Goal: Transaction & Acquisition: Purchase product/service

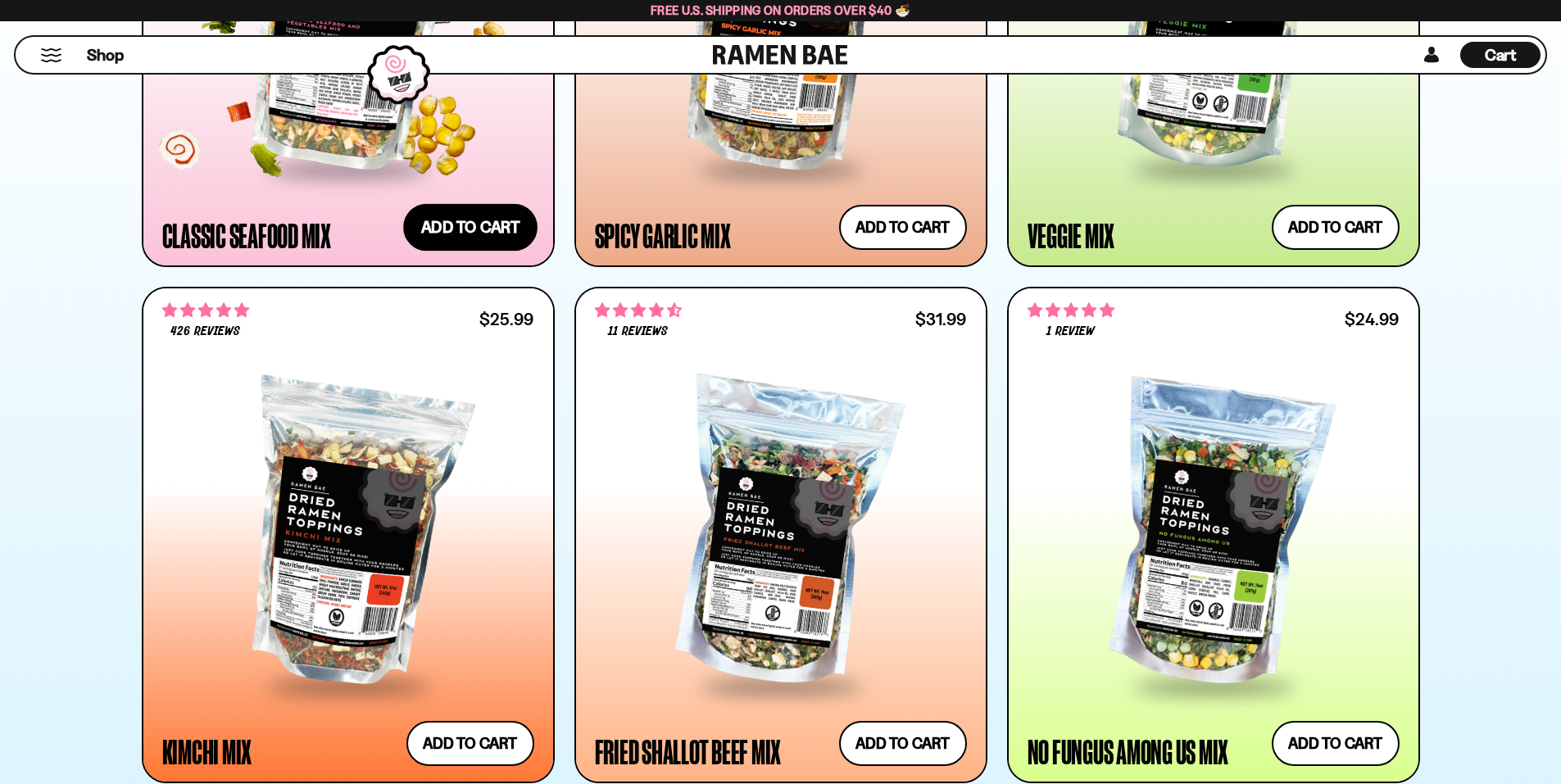
scroll to position [1147, 0]
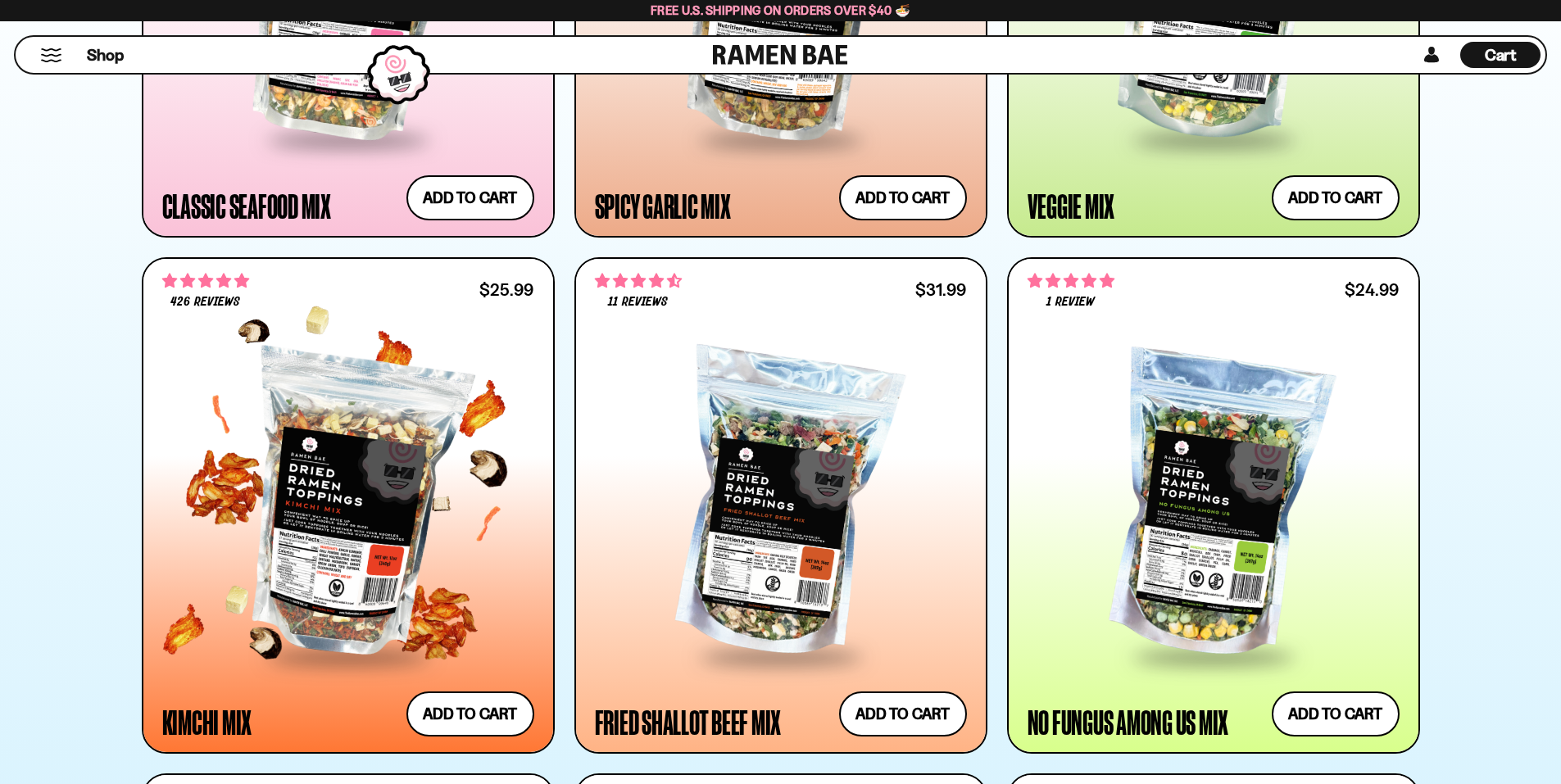
click at [357, 488] on div at bounding box center [348, 505] width 372 height 298
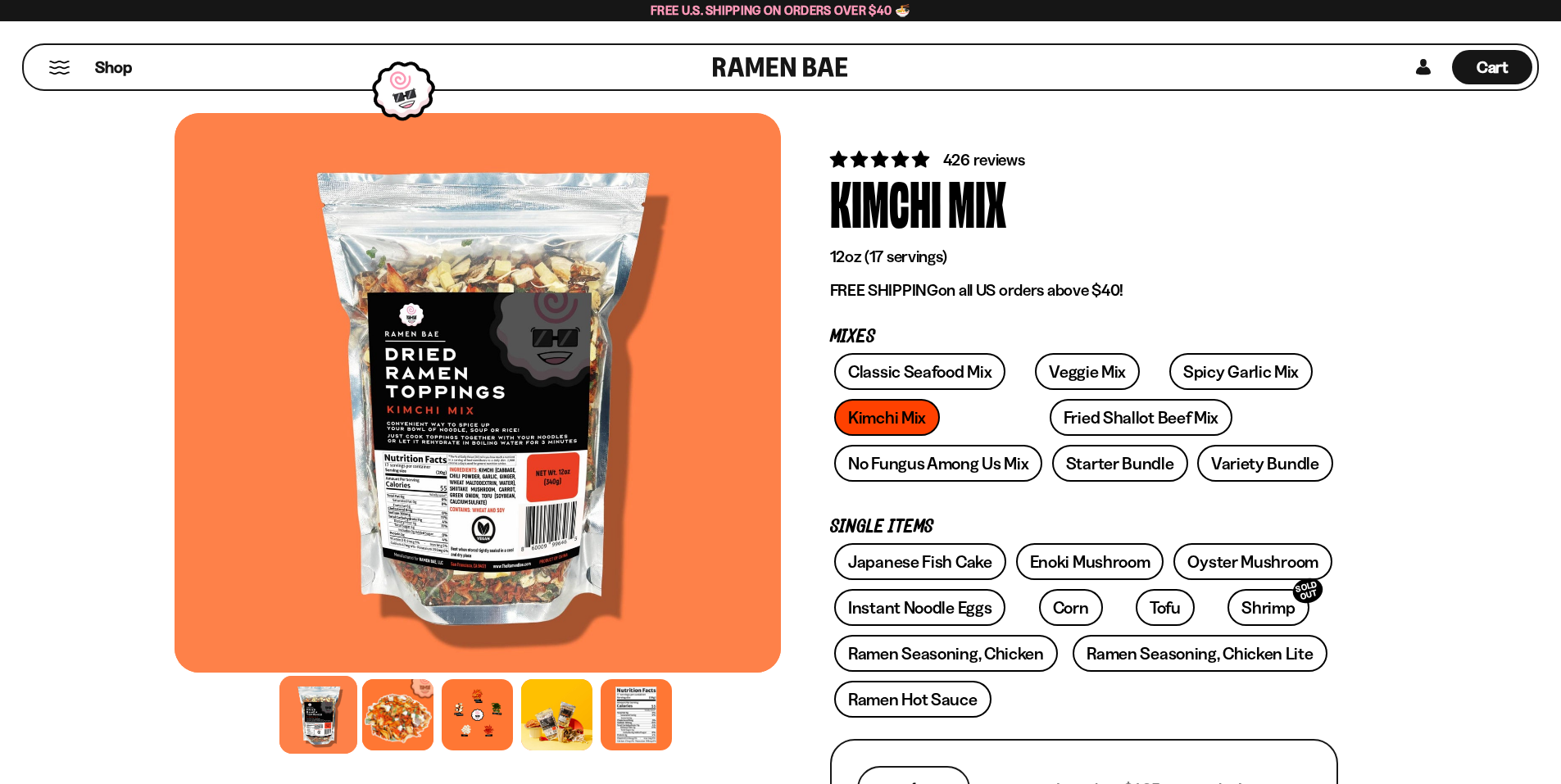
click at [446, 399] on div at bounding box center [477, 392] width 607 height 560
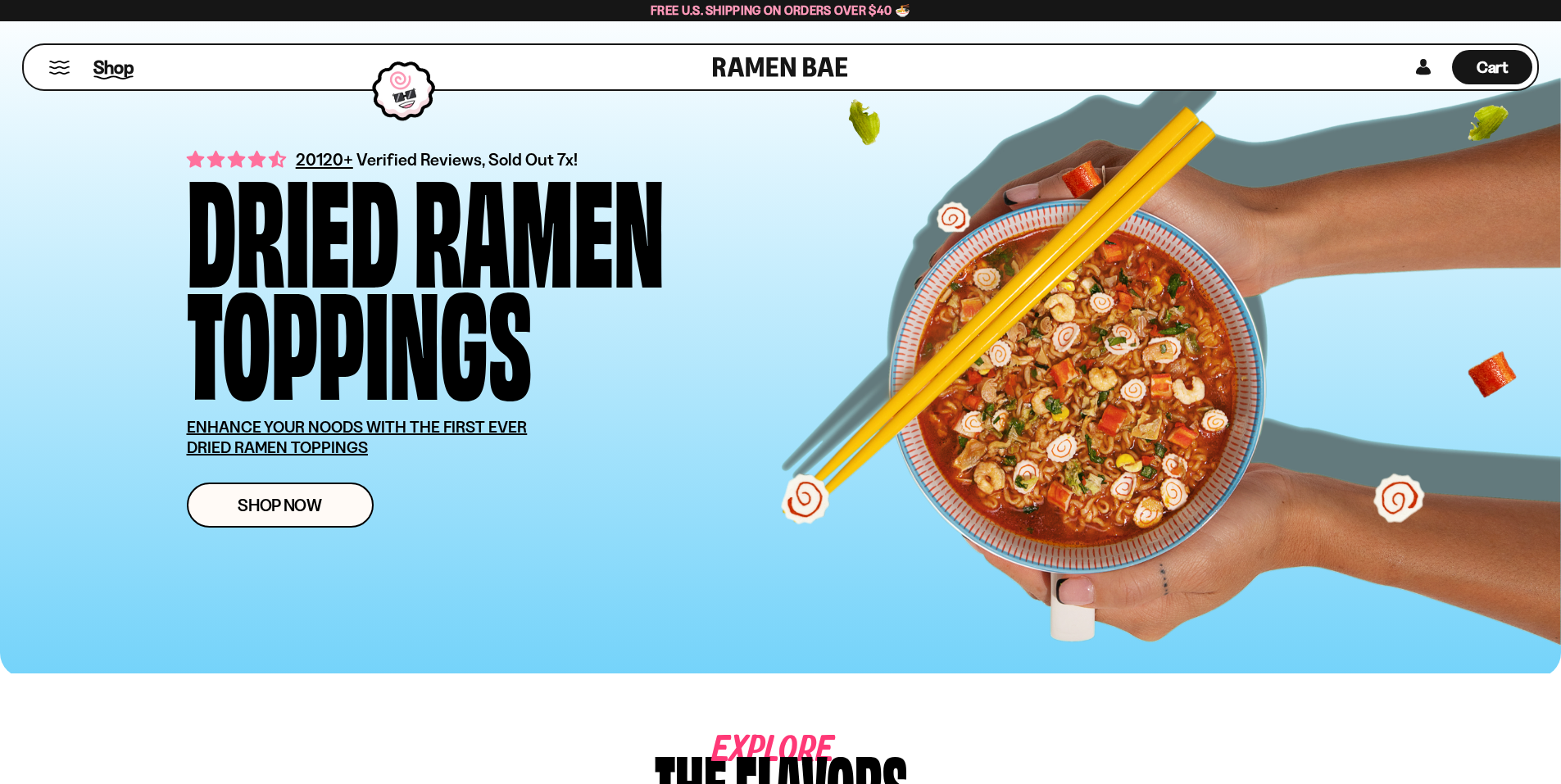
click at [105, 70] on span "Shop" at bounding box center [114, 67] width 40 height 25
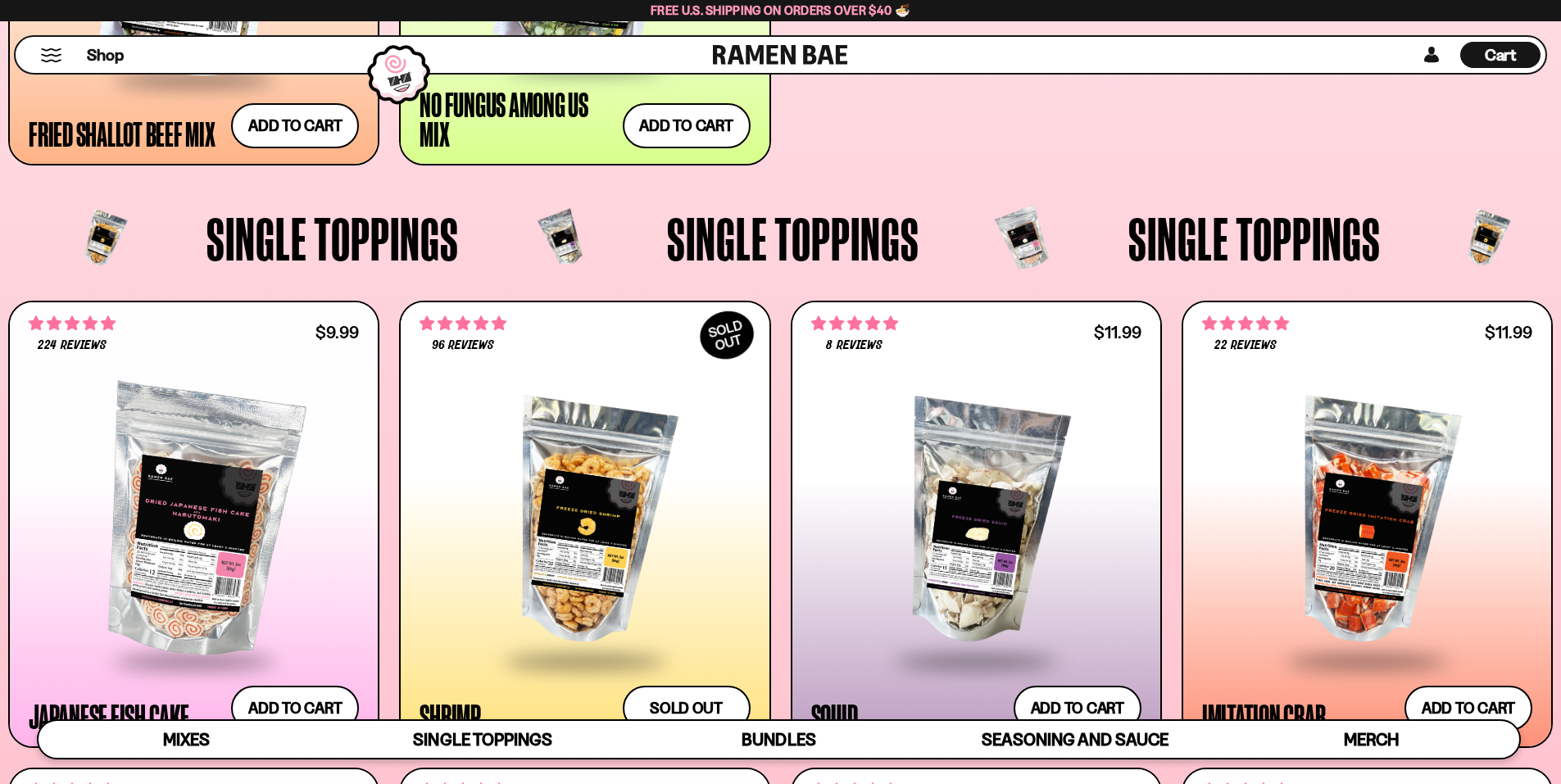
scroll to position [1350, 0]
